Goal: Task Accomplishment & Management: Use online tool/utility

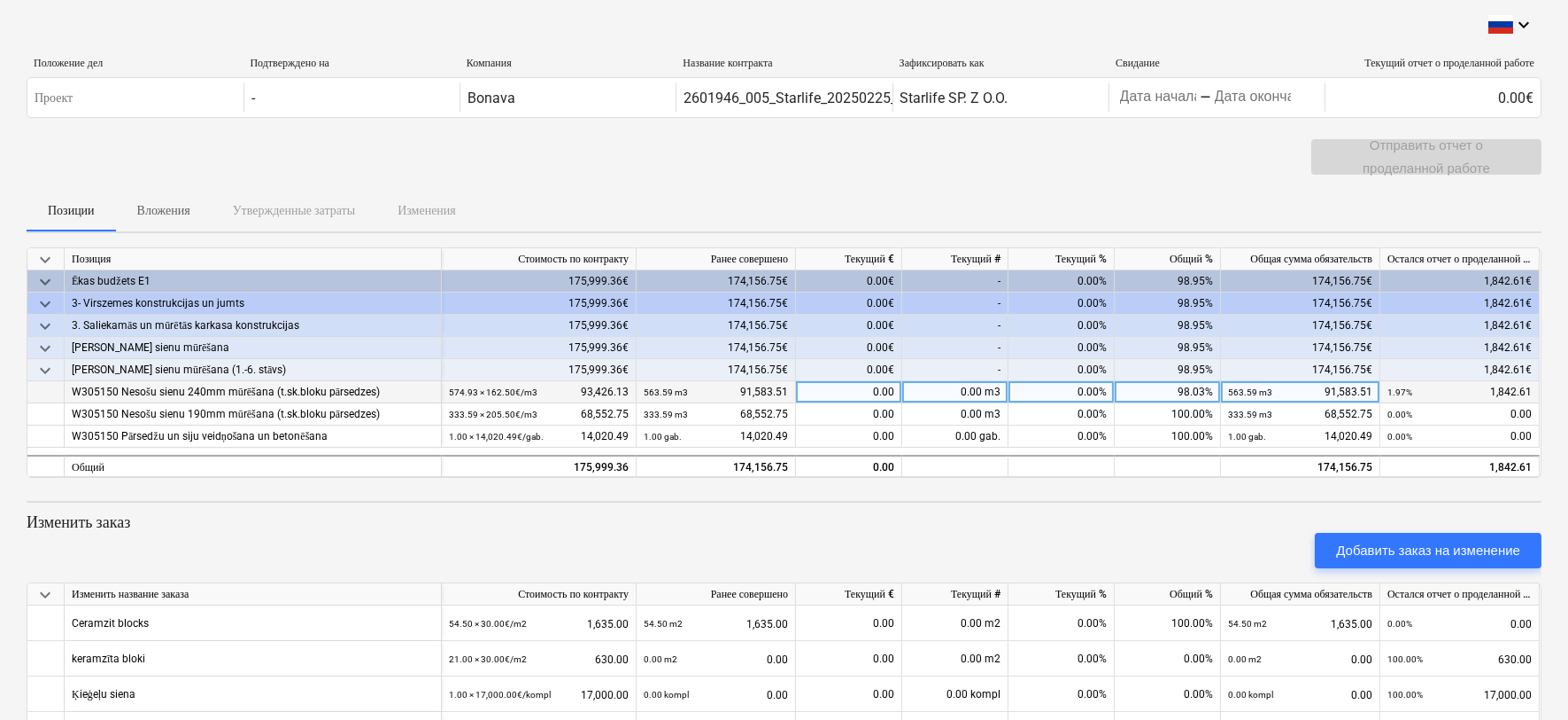
click at [1073, 385] on div "0.00%" at bounding box center [1062, 392] width 106 height 22
type input "1.97"
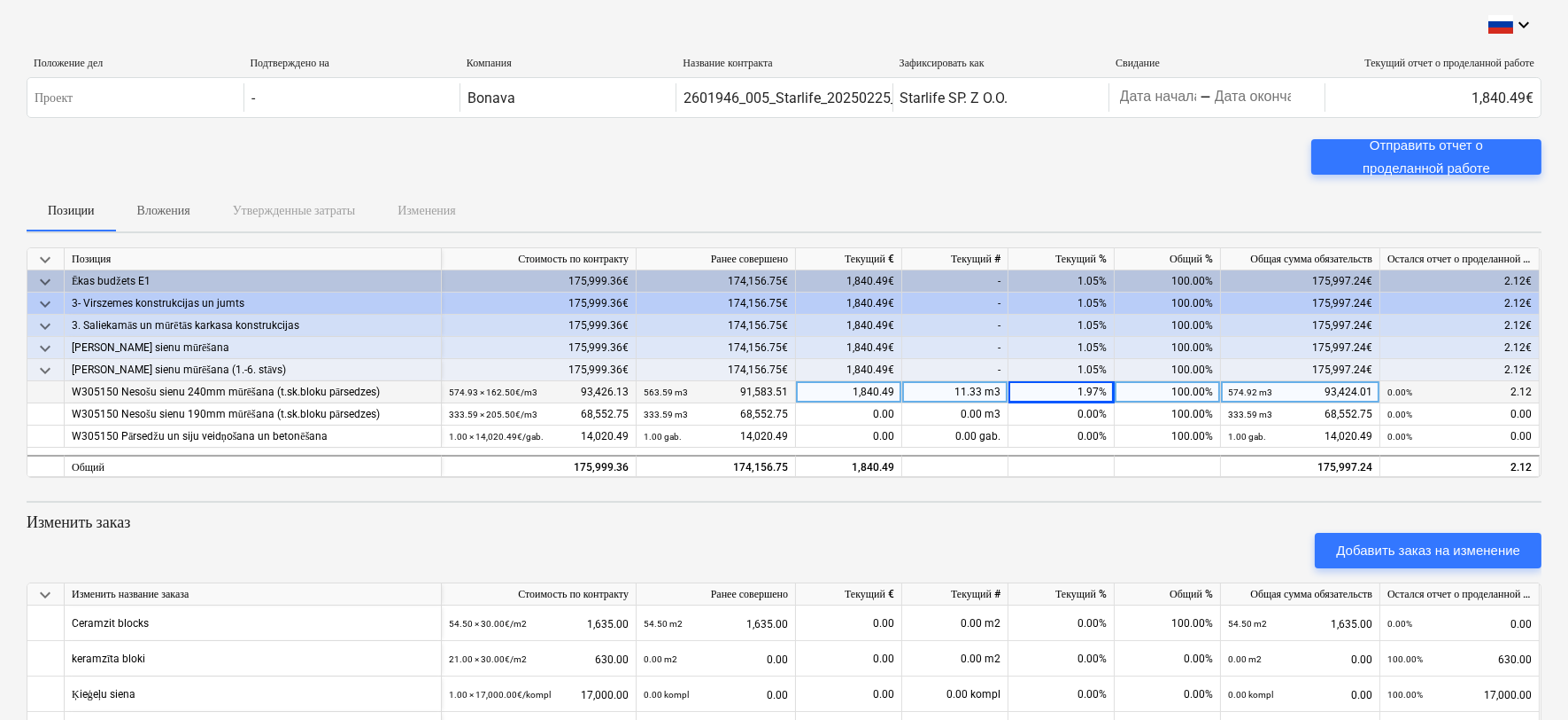
click at [880, 389] on div "1,840.49" at bounding box center [849, 392] width 106 height 22
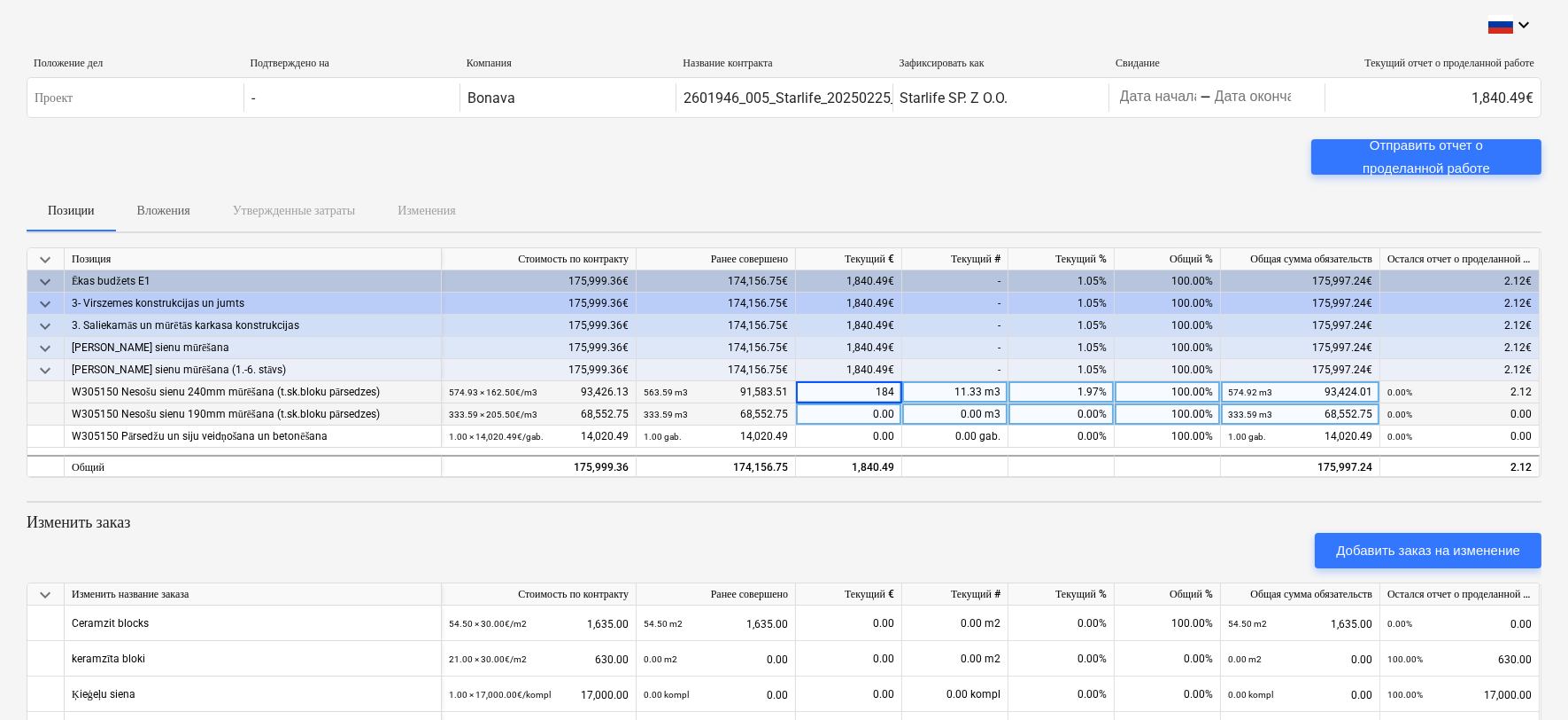
type input "1842"
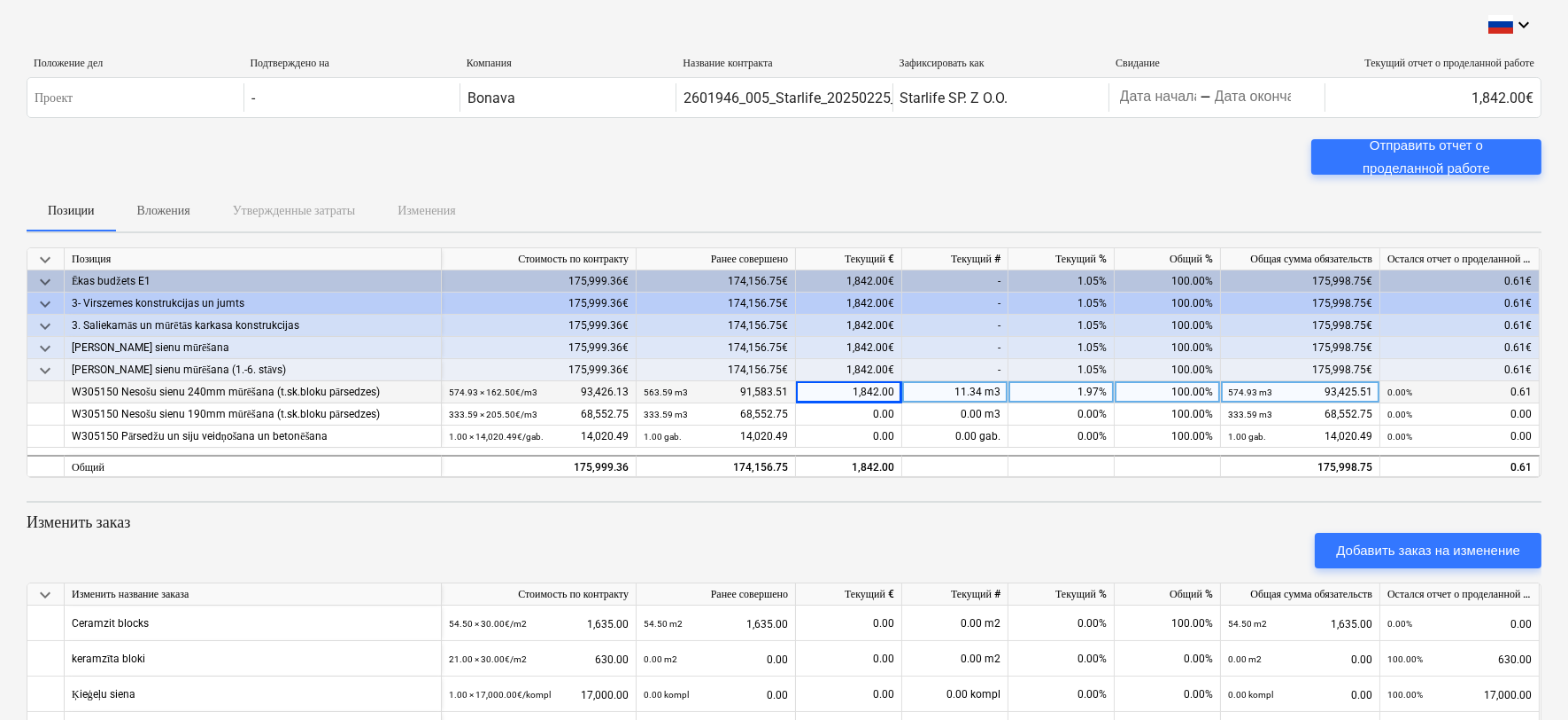
click at [879, 394] on div "1,842.00" at bounding box center [849, 392] width 106 height 22
type input "1842.61"
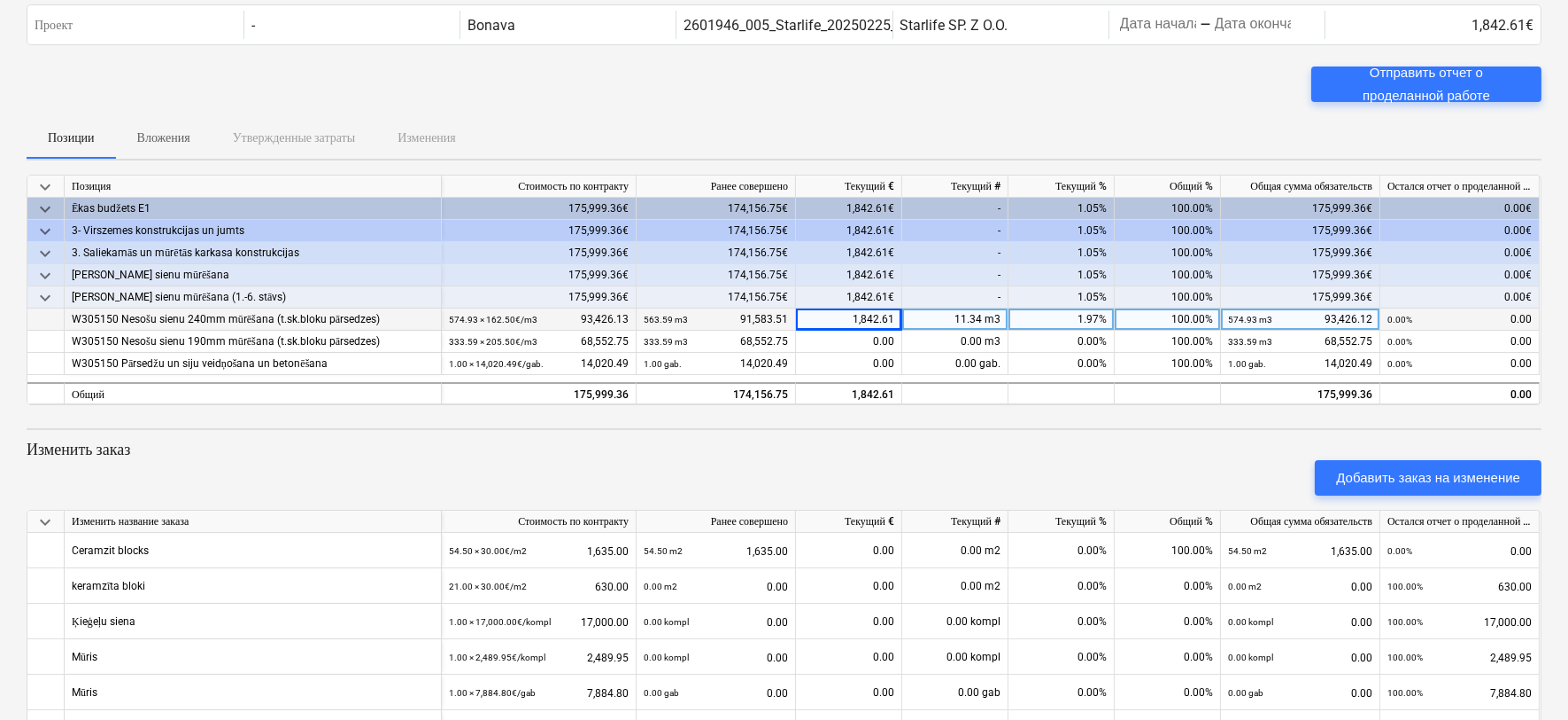
scroll to position [169, 0]
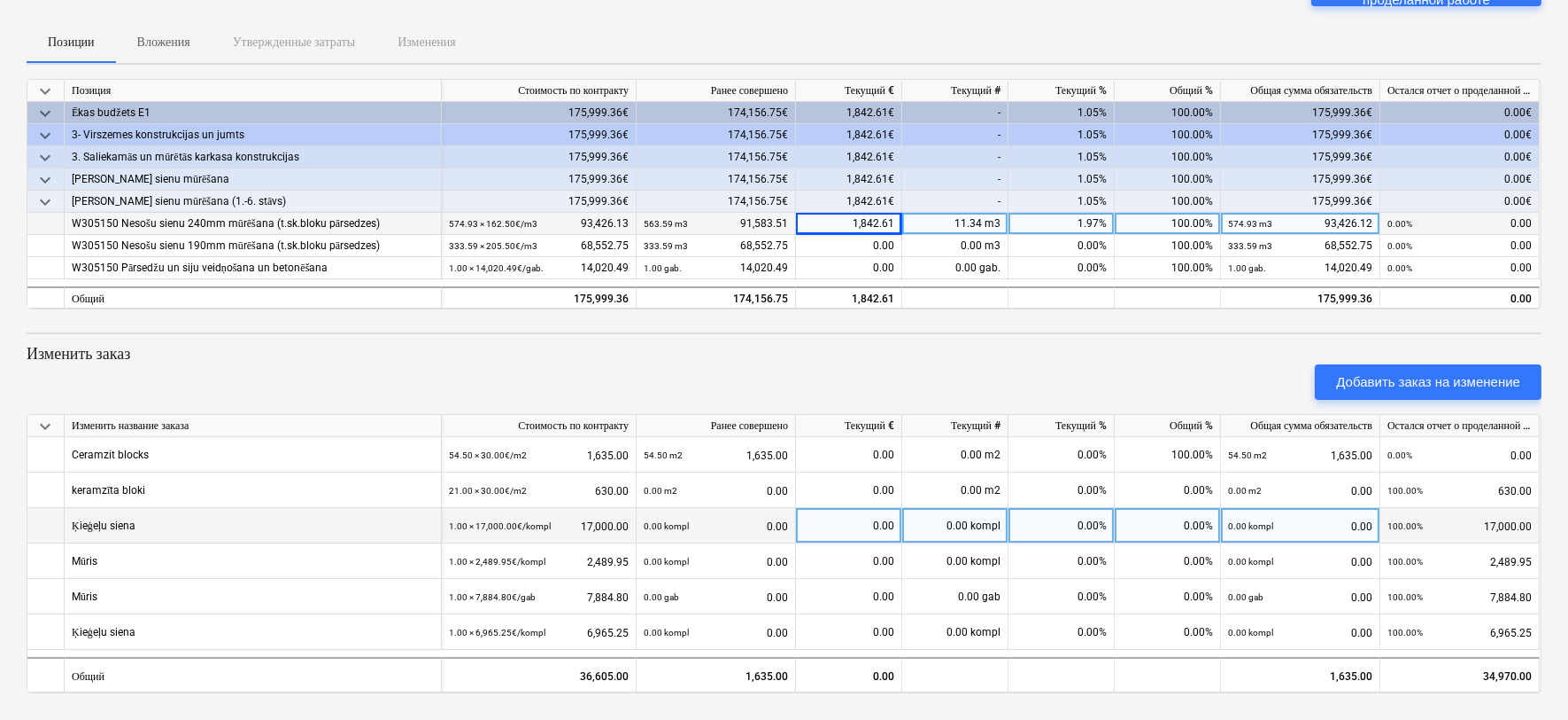
click at [1087, 520] on div "0.00%" at bounding box center [1062, 524] width 106 height 35
type input "100"
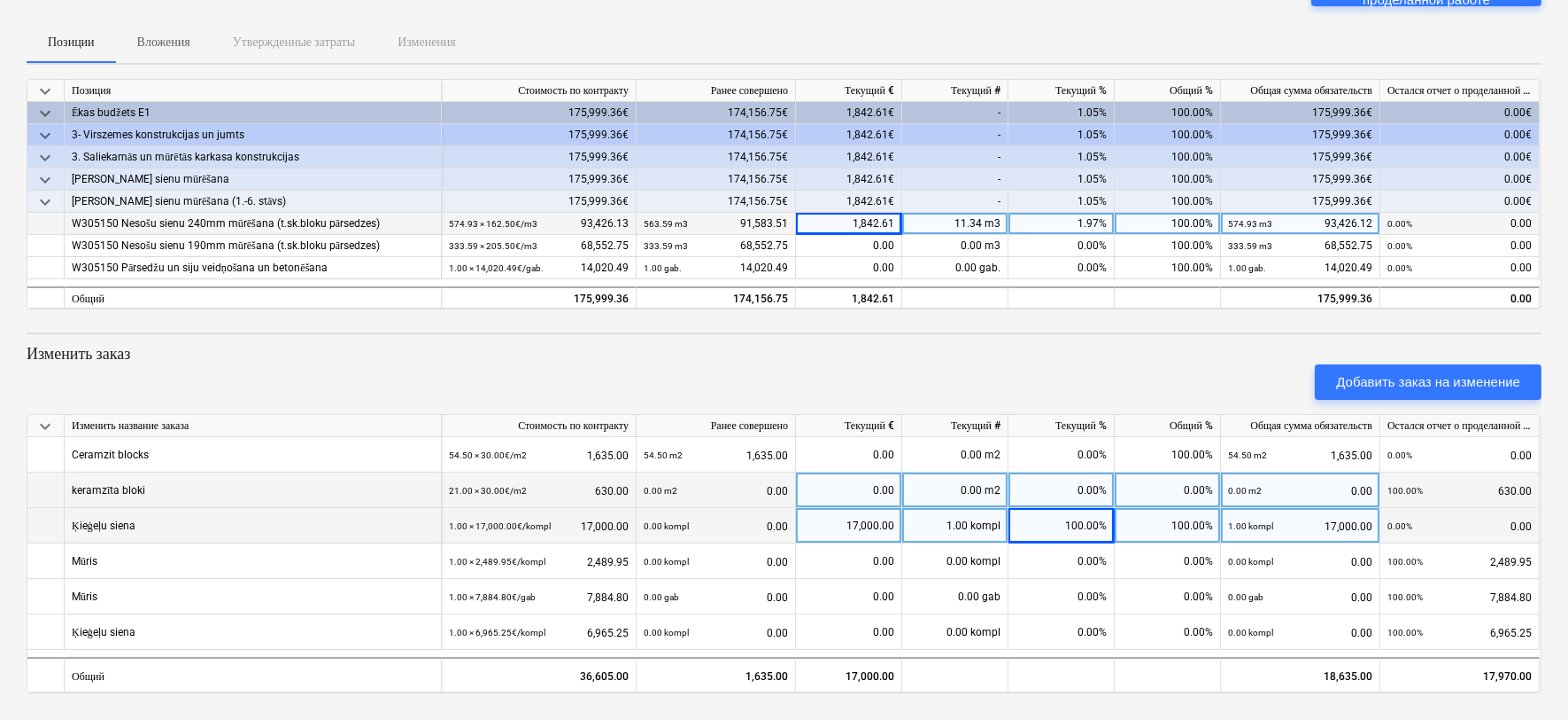
click at [1069, 499] on div "0.00%" at bounding box center [1062, 489] width 106 height 35
type input "100"
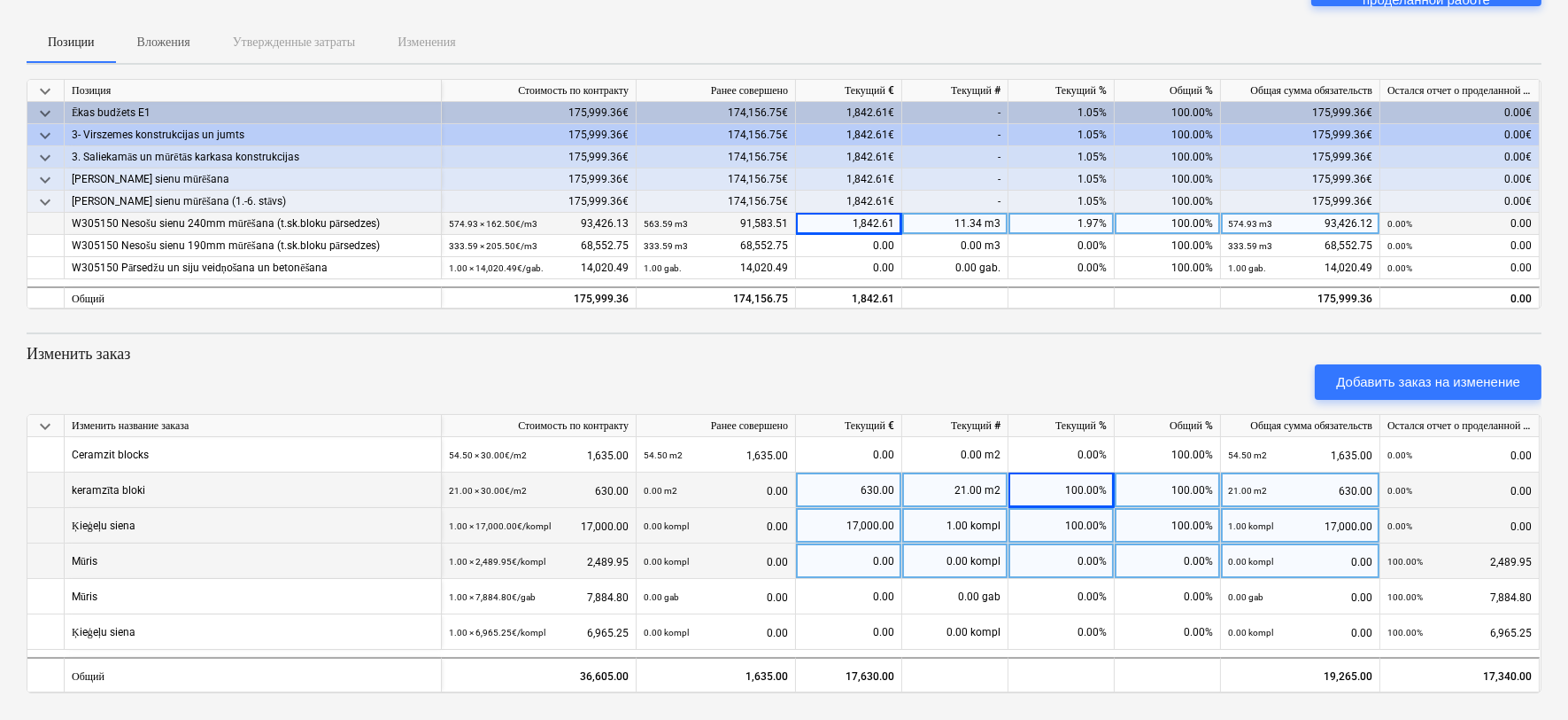
click at [1045, 553] on div "0.00%" at bounding box center [1062, 560] width 106 height 35
type input "100"
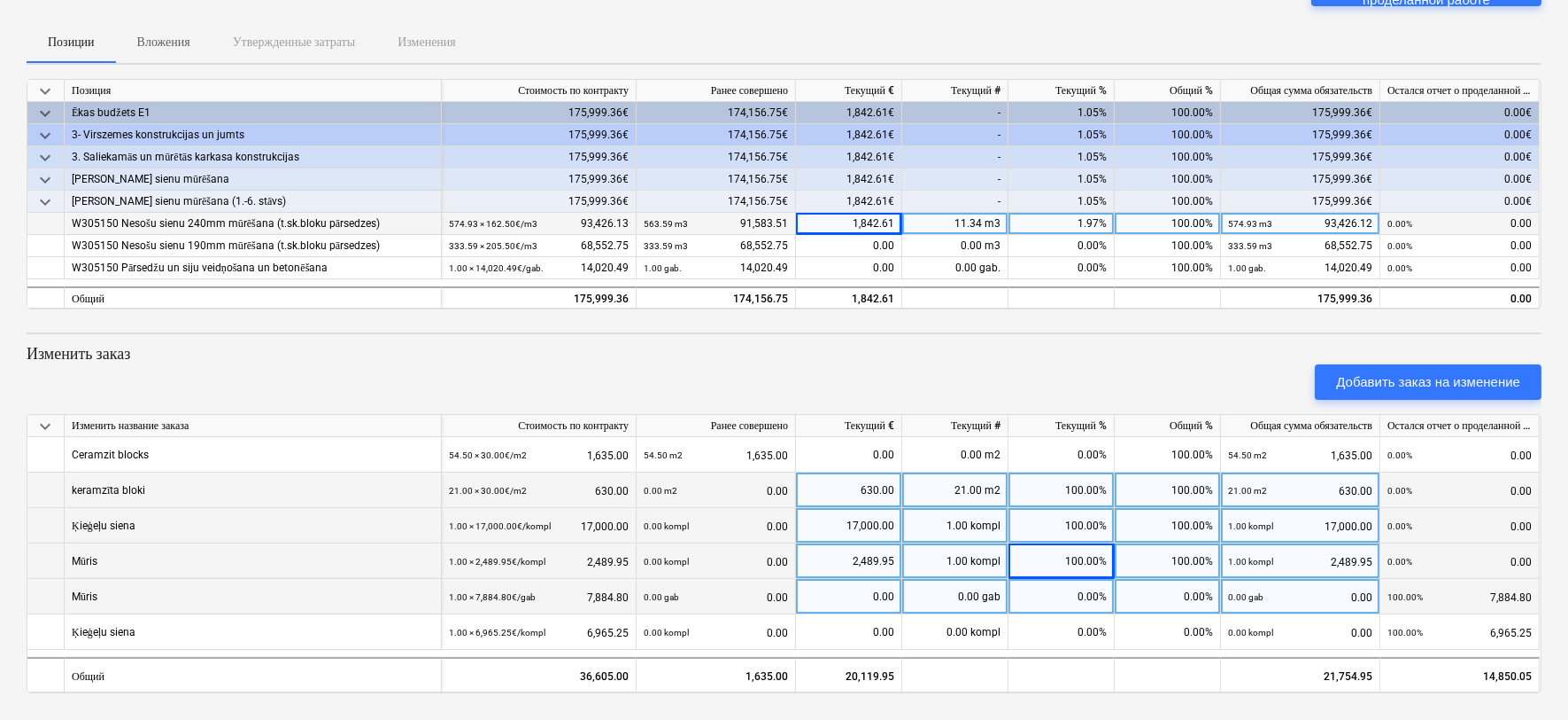
click at [1070, 600] on div "0.00%" at bounding box center [1062, 595] width 106 height 35
type input "100"
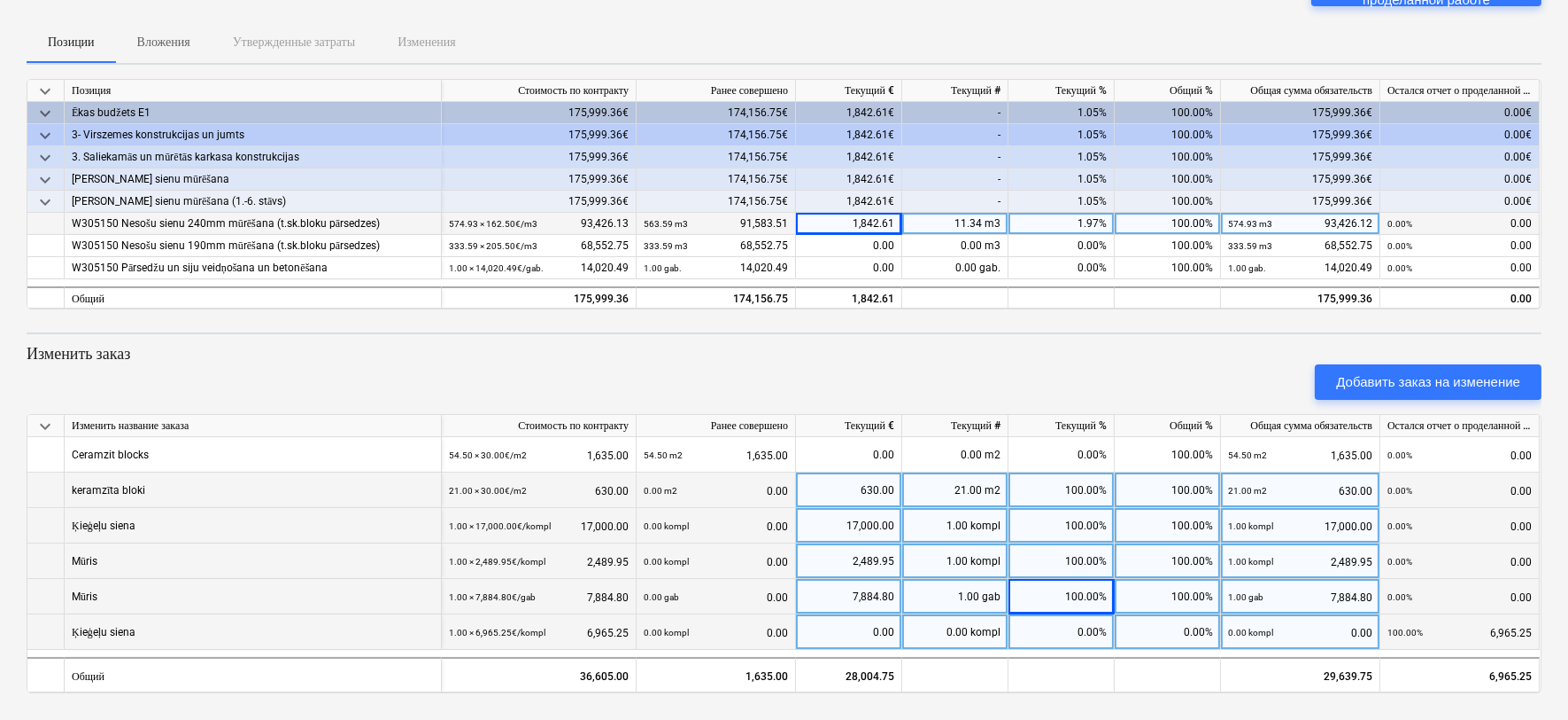
click at [1081, 634] on div "0.00%" at bounding box center [1062, 631] width 106 height 35
type input "100"
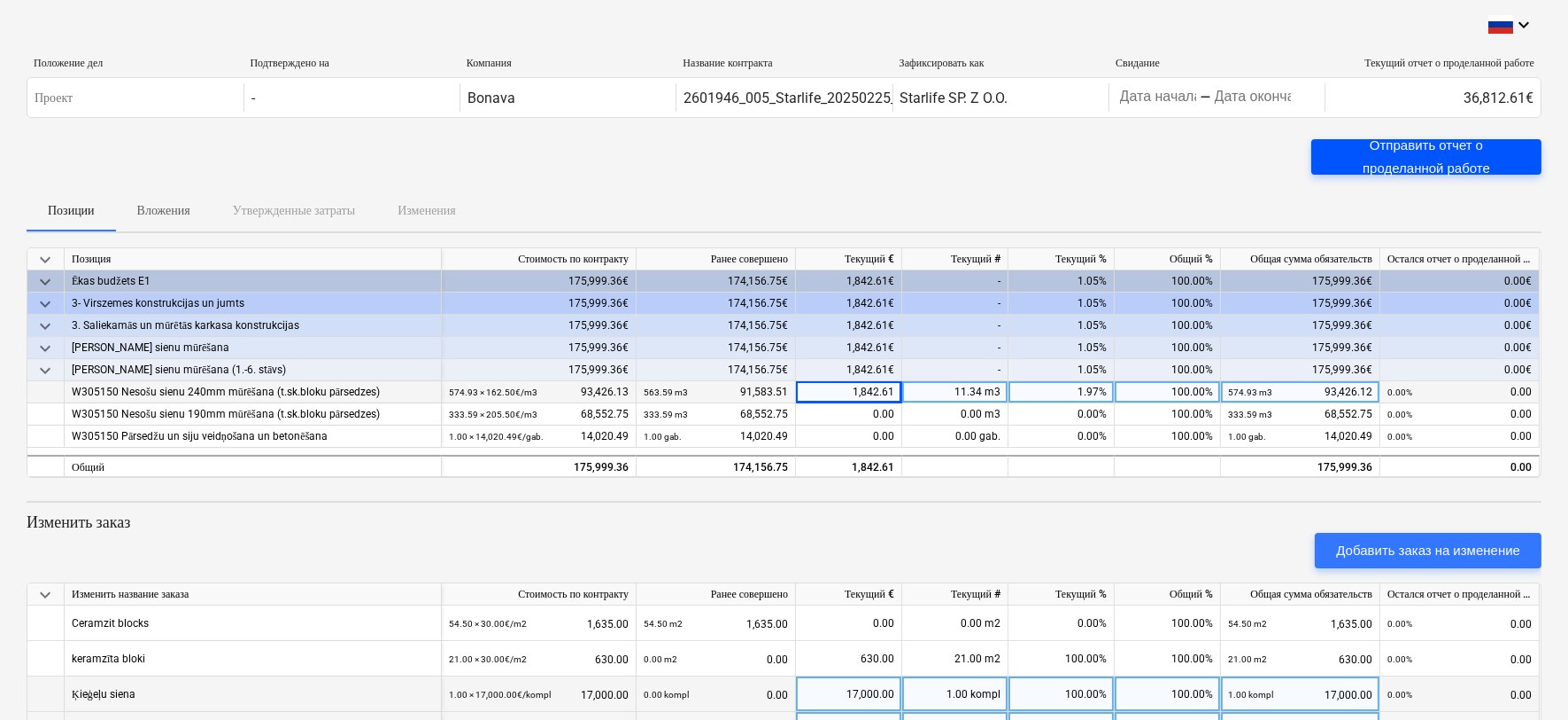
click at [1419, 144] on div "Отправить отчет о проделанной работе" at bounding box center [1426, 157] width 188 height 47
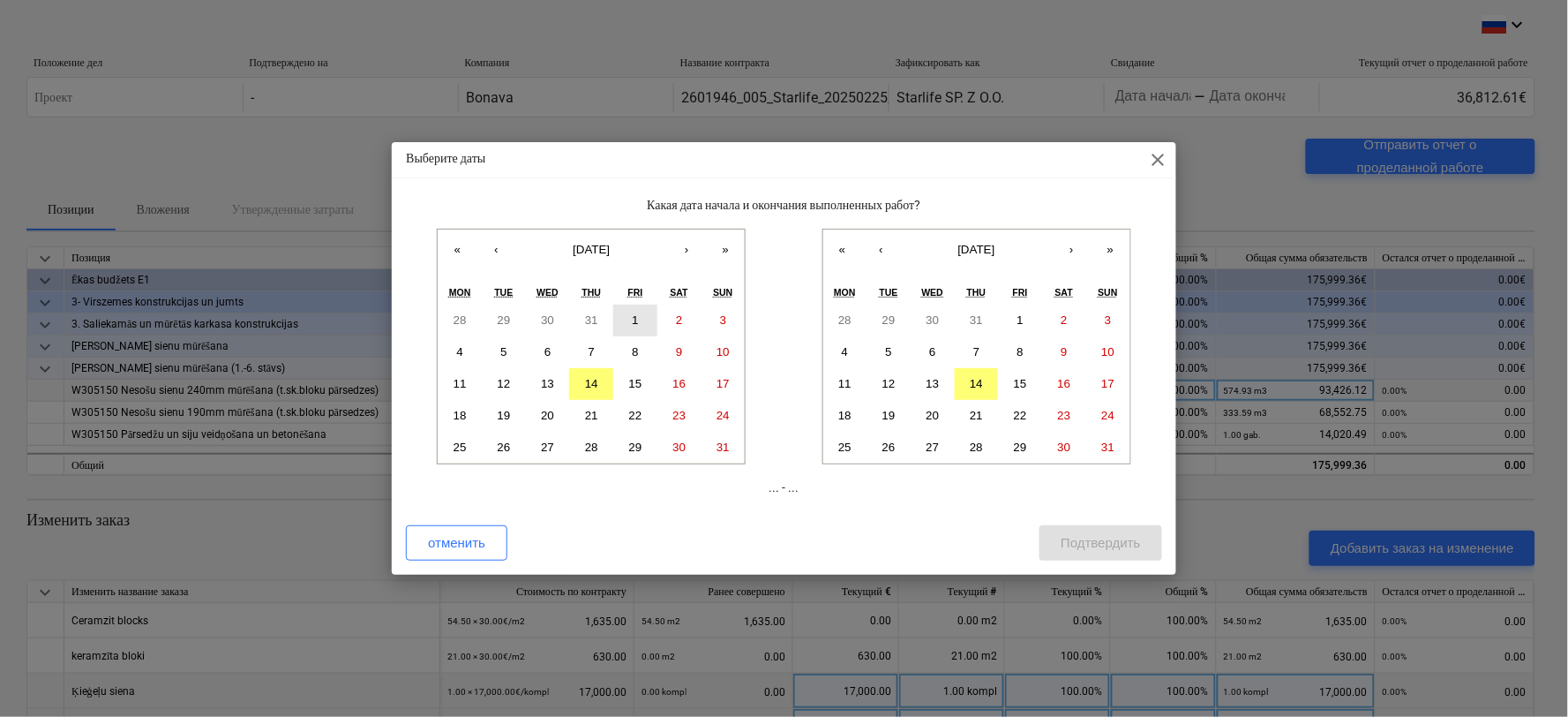
click at [632, 320] on abbr "1" at bounding box center [634, 319] width 6 height 13
click at [1021, 353] on abbr "8" at bounding box center [1020, 351] width 6 height 13
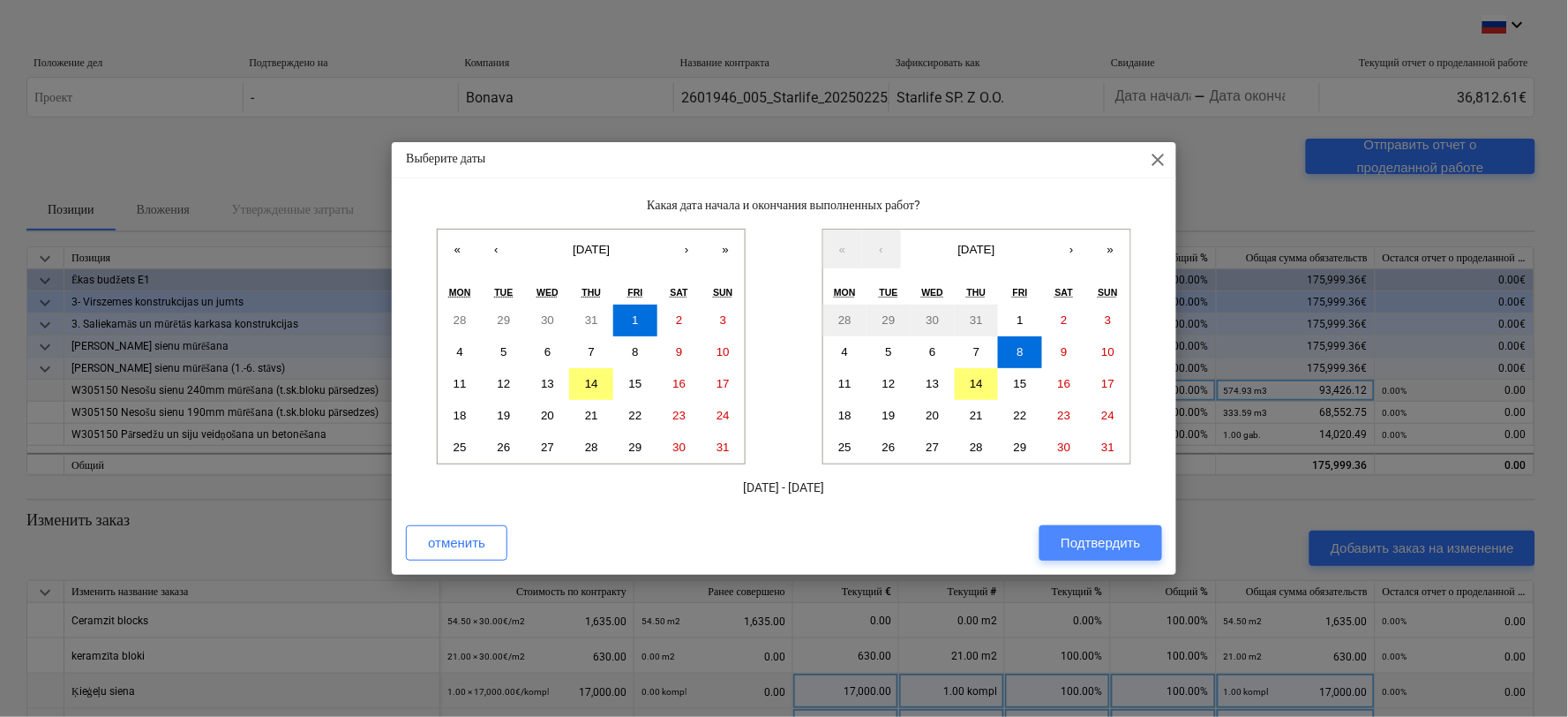
click at [1096, 534] on div "Подтвердить" at bounding box center [1101, 542] width 80 height 23
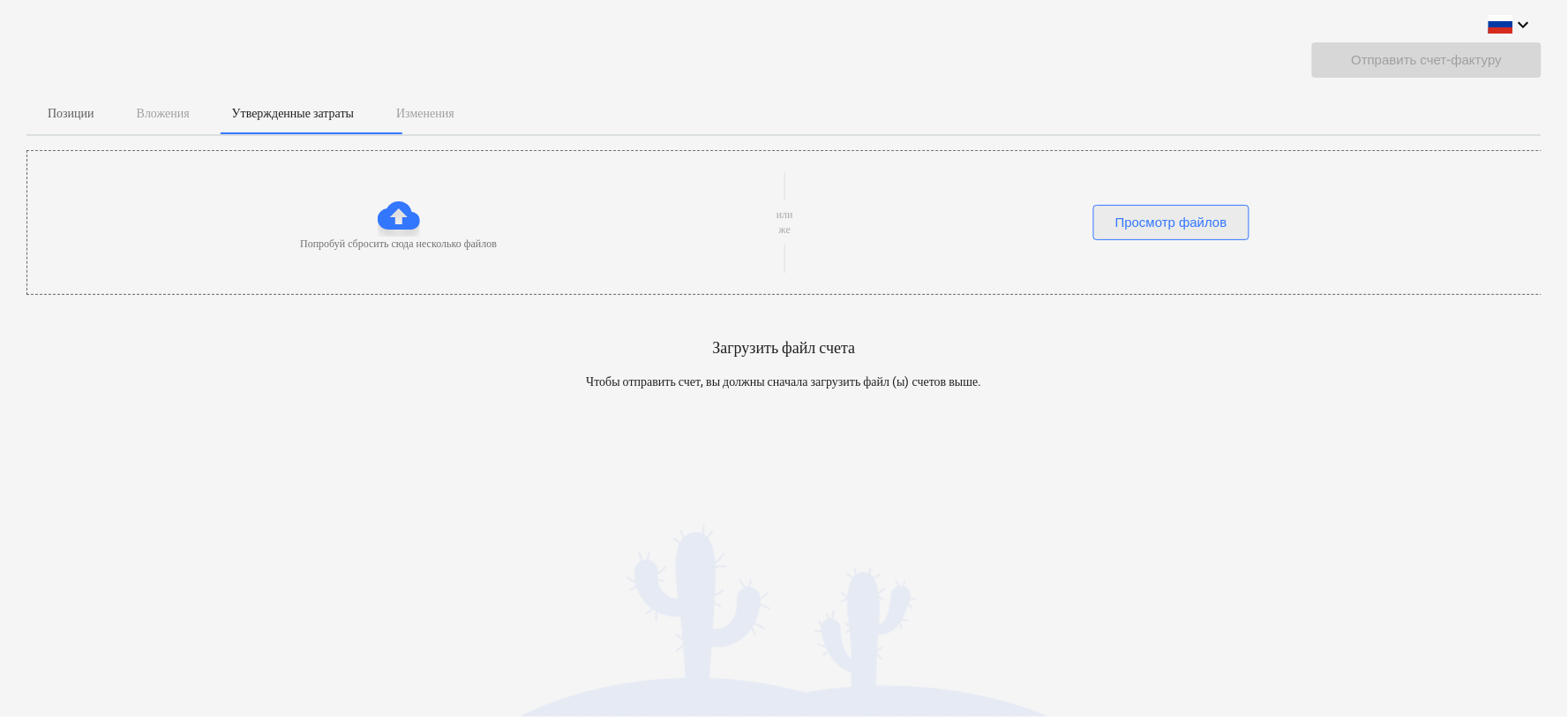
click at [1169, 225] on div "Просмотр файлов" at bounding box center [1171, 222] width 112 height 23
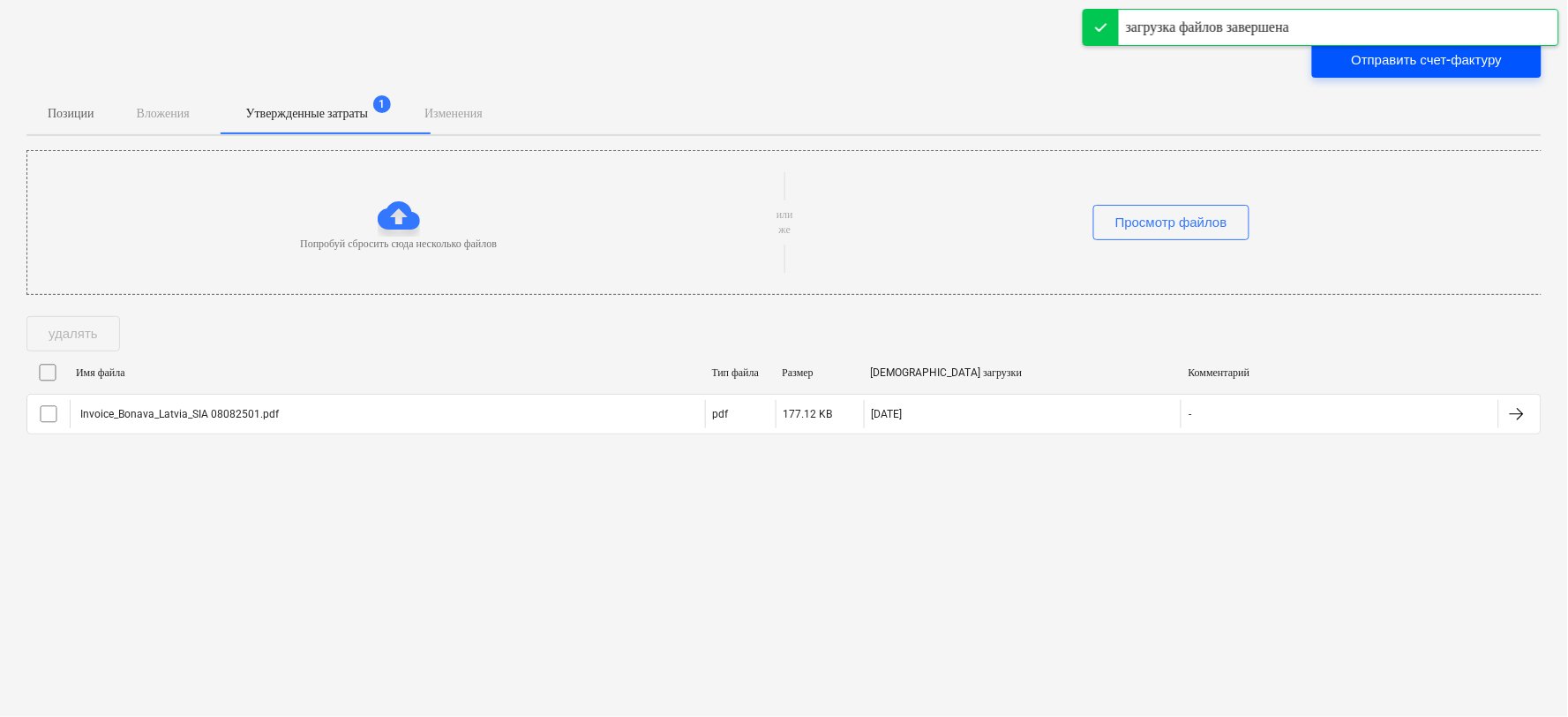
click at [1412, 60] on div "Отправить счет-фактуру" at bounding box center [1427, 60] width 151 height 23
